Goal: Check status

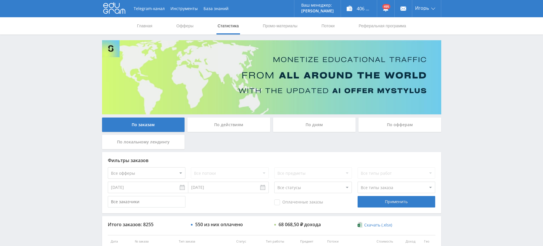
click at [249, 125] on div "По действиям" at bounding box center [228, 125] width 83 height 14
click at [0, 0] on input "По действиям" at bounding box center [0, 0] width 0 height 0
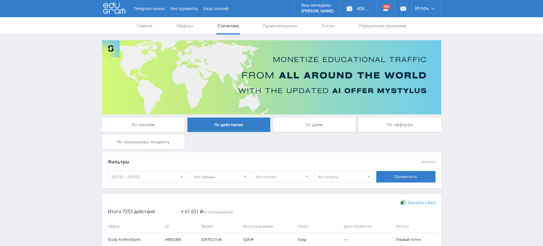
click at [343, 124] on div "По дням" at bounding box center [314, 125] width 83 height 14
click at [0, 0] on input "По дням" at bounding box center [0, 0] width 0 height 0
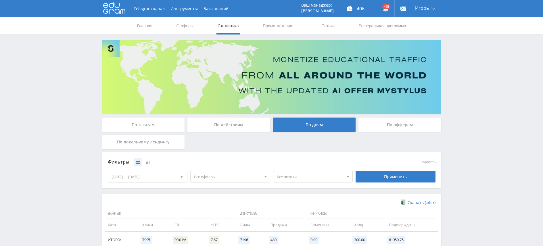
scroll to position [84, 0]
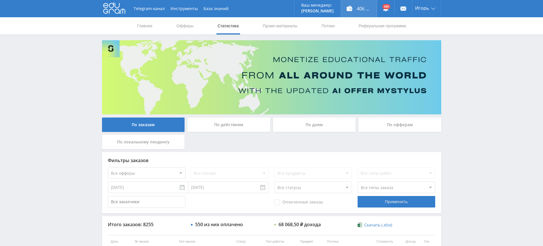
click at [358, 9] on div "406 740,00 ₽" at bounding box center [359, 8] width 36 height 17
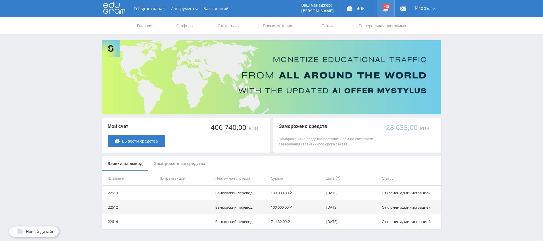
click at [388, 12] on link at bounding box center [385, 8] width 17 height 17
